Goal: Transaction & Acquisition: Obtain resource

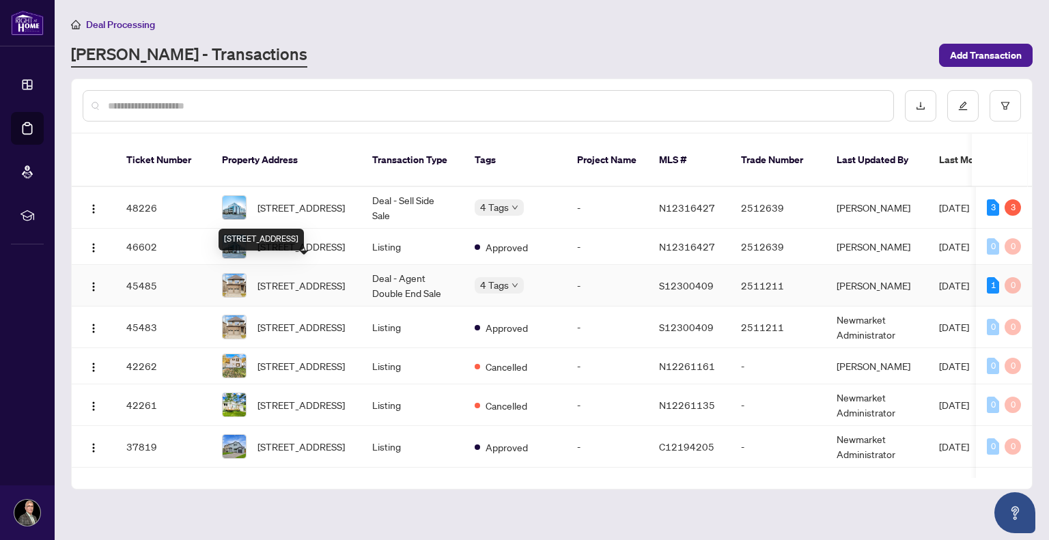
click at [279, 278] on span "[STREET_ADDRESS]" at bounding box center [301, 285] width 87 height 15
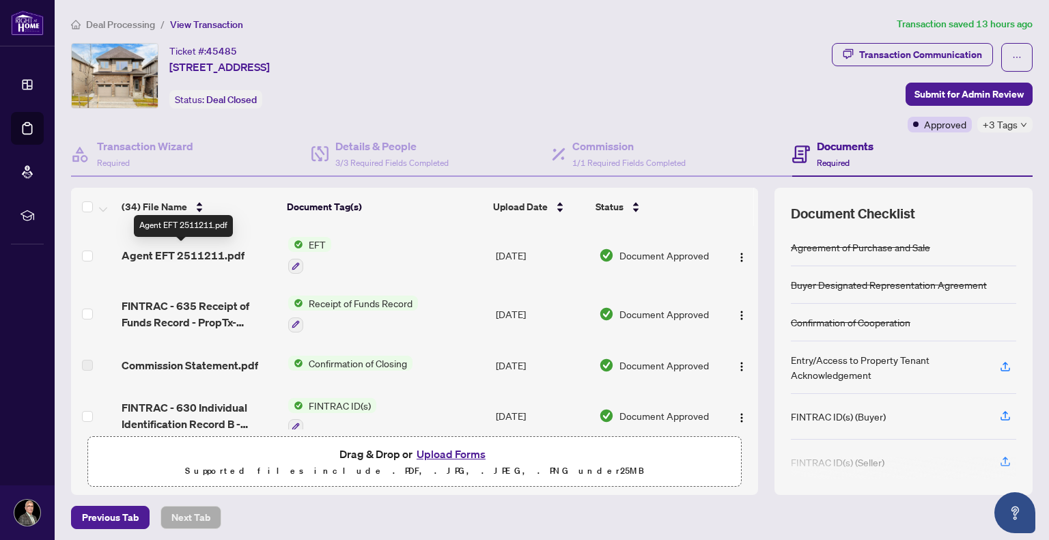
click at [213, 253] on span "Agent EFT 2511211.pdf" at bounding box center [183, 255] width 123 height 16
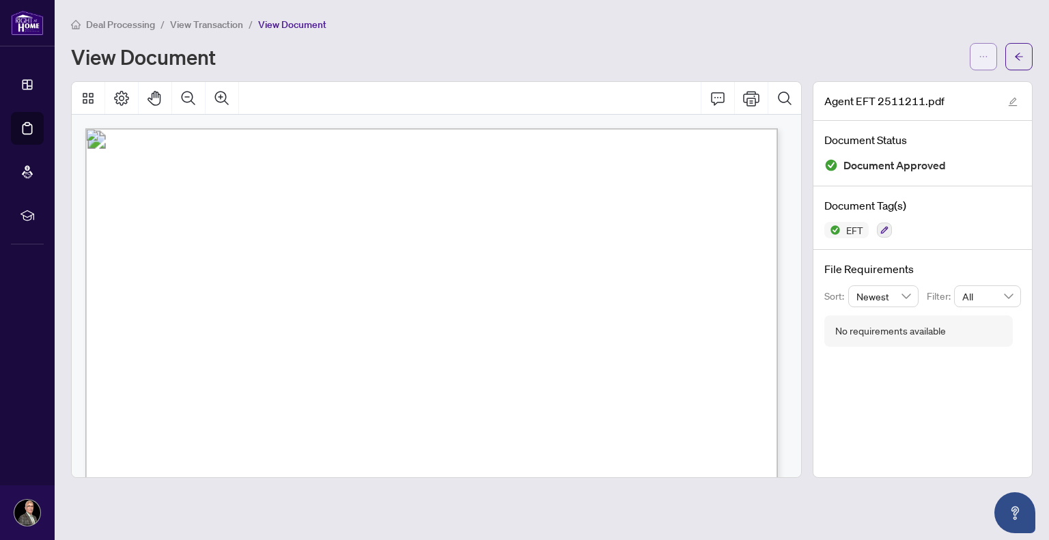
click at [984, 57] on icon "ellipsis" at bounding box center [984, 56] width 8 height 1
click at [907, 86] on span "Download" at bounding box center [934, 86] width 104 height 15
click at [645, 13] on main "Deal Processing / View Transaction / View Document View Document Agent EFT 2511…" at bounding box center [552, 270] width 994 height 540
click at [1029, 53] on button "button" at bounding box center [1018, 56] width 27 height 27
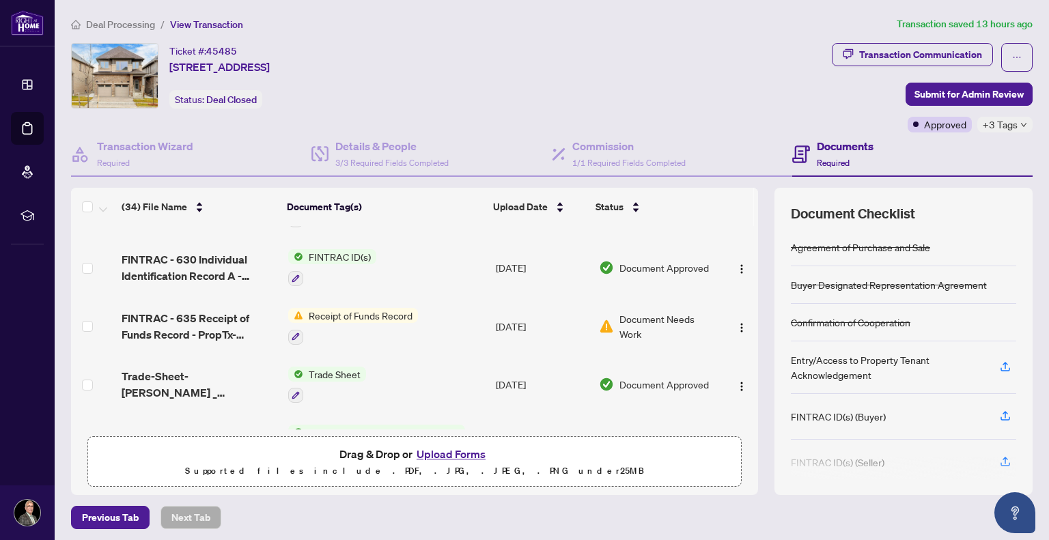
scroll to position [229, 0]
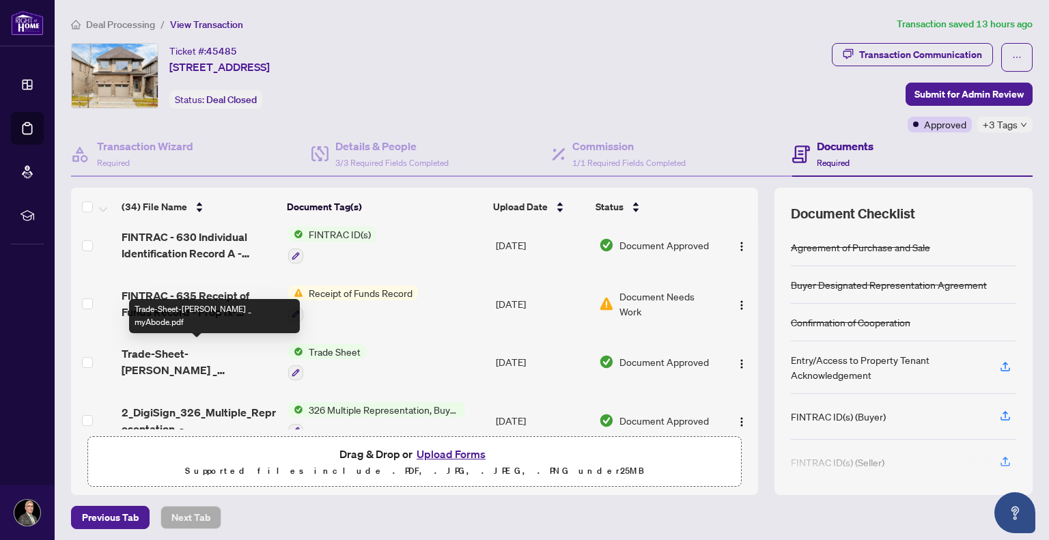
click at [161, 348] on span "Trade-Sheet-RAHR _ myAbode.pdf" at bounding box center [199, 362] width 155 height 33
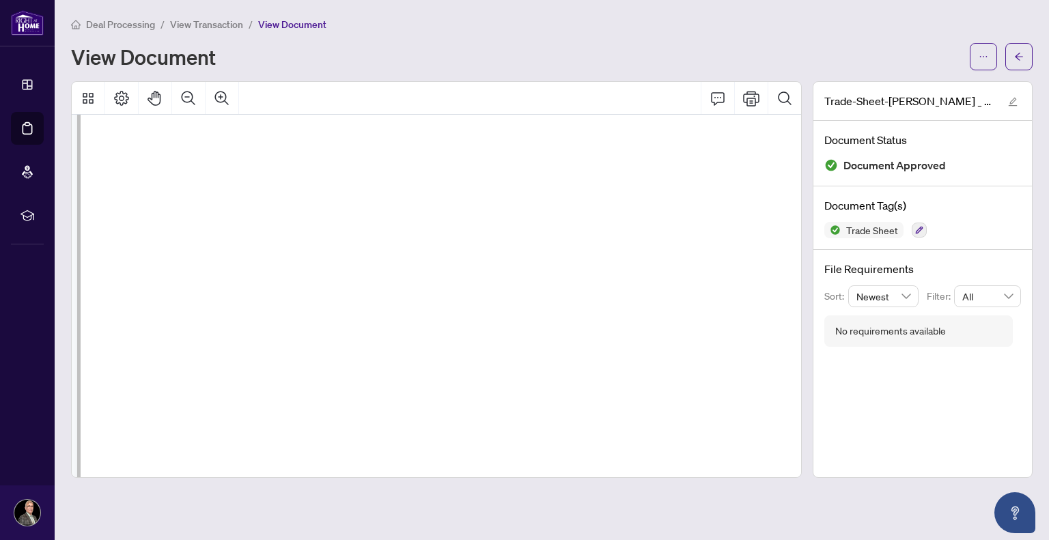
scroll to position [990, 8]
click at [1021, 53] on icon "arrow-left" at bounding box center [1019, 57] width 10 height 10
